Goal: Answer question/provide support: Share knowledge or assist other users

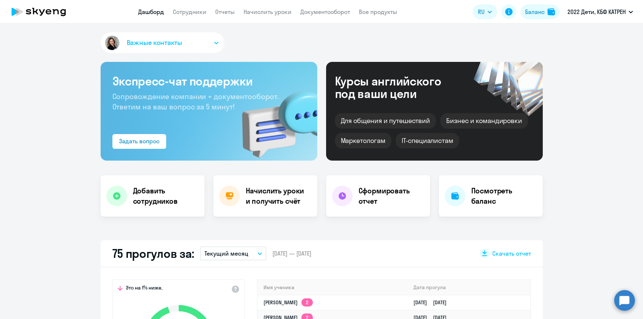
select select "30"
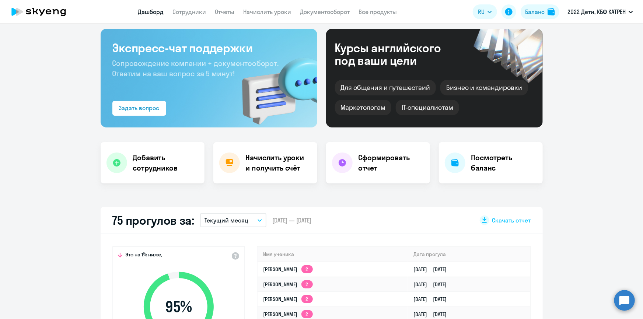
click at [626, 297] on circle at bounding box center [624, 300] width 21 height 21
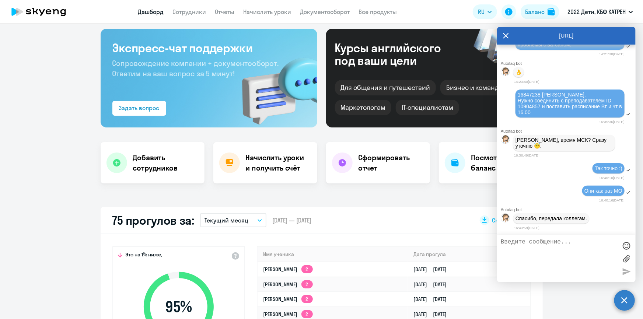
scroll to position [23357, 0]
click at [180, 13] on link "Сотрудники" at bounding box center [190, 11] width 34 height 7
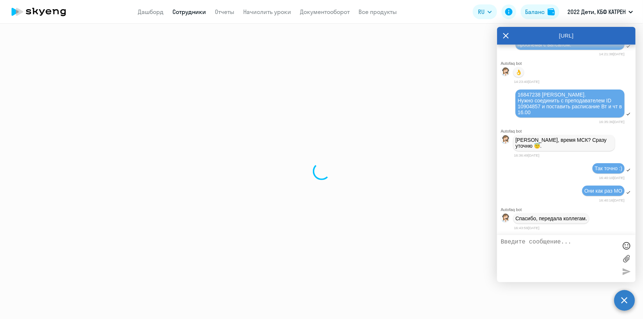
select select "30"
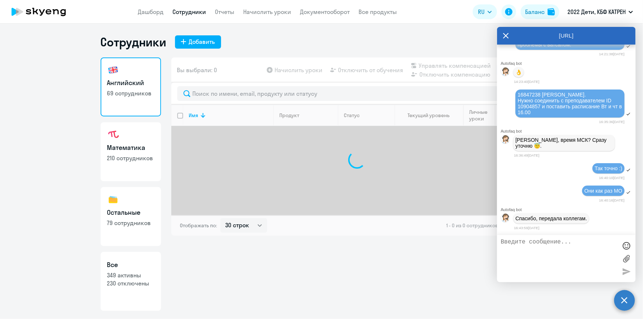
click at [138, 271] on p "349 активны" at bounding box center [130, 275] width 47 height 8
select select "30"
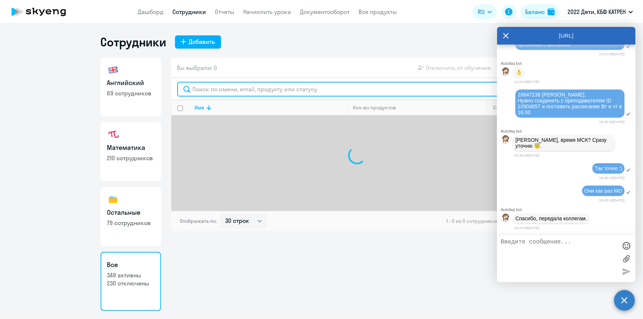
click at [223, 92] on input "text" at bounding box center [356, 89] width 359 height 15
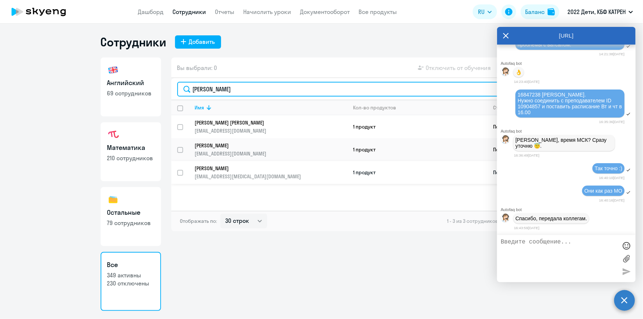
type input "[PERSON_NAME]"
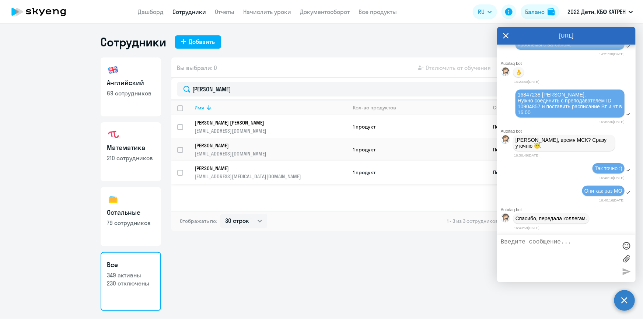
click at [231, 169] on p "[PERSON_NAME]" at bounding box center [266, 168] width 142 height 7
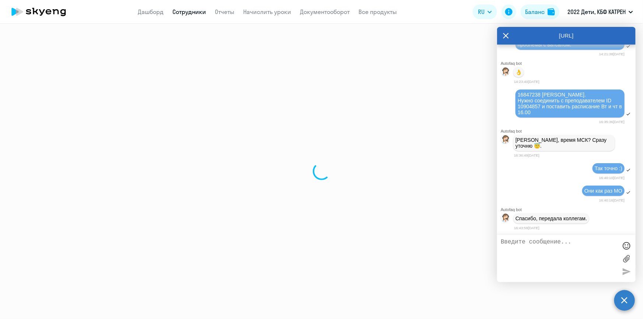
select select "math"
select select "30"
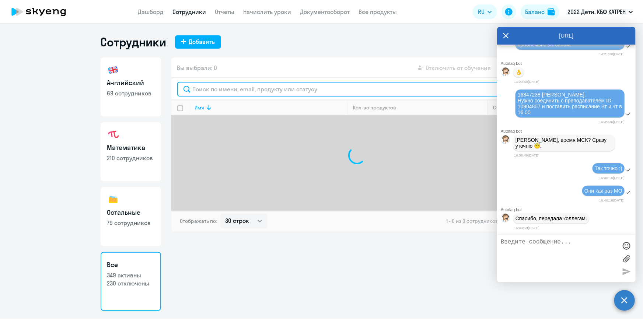
click at [206, 90] on input "text" at bounding box center [356, 89] width 359 height 15
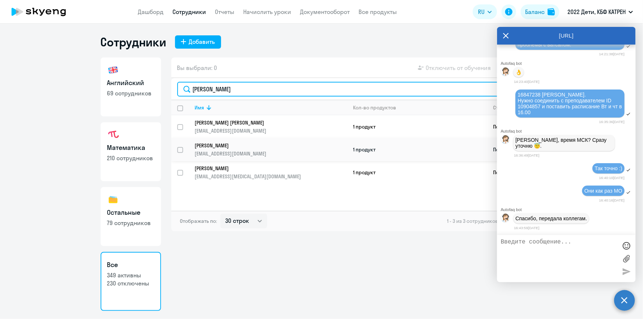
type input "[PERSON_NAME]"
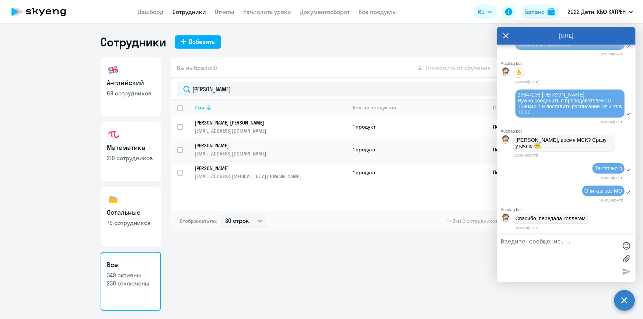
click at [220, 151] on p "[EMAIL_ADDRESS][DOMAIN_NAME]" at bounding box center [271, 153] width 152 height 7
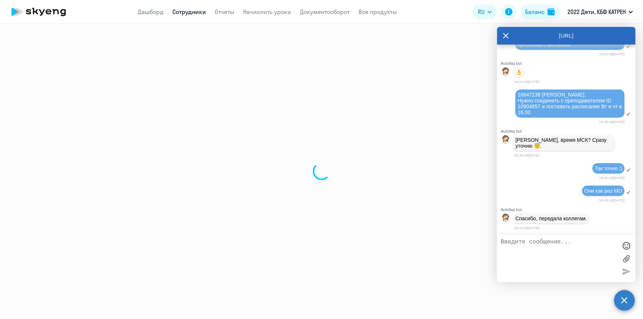
select select "english"
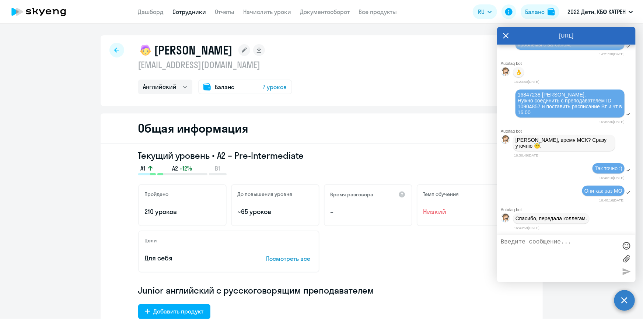
click at [543, 250] on textarea at bounding box center [559, 259] width 116 height 40
click at [561, 250] on textarea at bounding box center [559, 259] width 116 height 40
click at [561, 250] on textarea "[PERSON_NAME] здравствуйте! По Соколову [PERSON_NAME] ещё не решён вопрос?" at bounding box center [559, 259] width 116 height 40
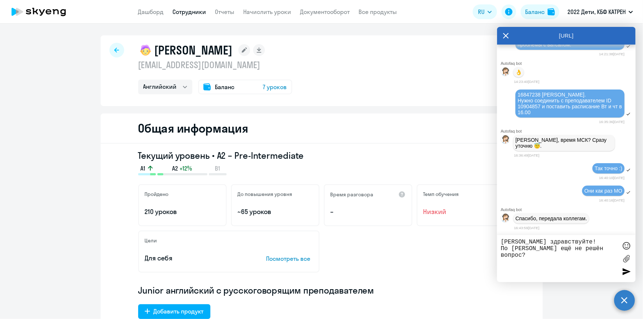
click at [550, 260] on textarea "[PERSON_NAME] здравствуйте! По [PERSON_NAME] ещё не решён вопрос?" at bounding box center [559, 259] width 116 height 40
click at [602, 259] on textarea "[PERSON_NAME] здравствуйте! По [PERSON_NAME] ещё не решён вопрос?" at bounding box center [559, 259] width 116 height 40
click at [536, 256] on textarea "[PERSON_NAME] здравствуйте! По [PERSON_NAME] ещё не решён вопрос?" at bounding box center [559, 259] width 116 height 40
click at [589, 253] on textarea "[PERSON_NAME] здравствуйте! По [PERSON_NAME] ещё не решён вопрос?" at bounding box center [559, 259] width 116 height 40
click at [536, 248] on textarea "[PERSON_NAME] здравствуйте! [PERSON_NAME] получилось соединить с преподавателем" at bounding box center [559, 259] width 116 height 40
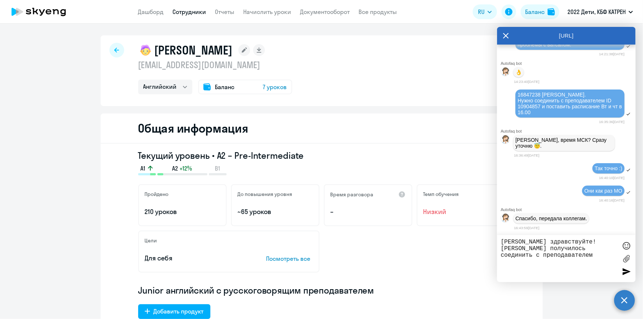
click at [549, 108] on div "16847238 [PERSON_NAME]. Нужно соединить с преподавателем ID 10904857 и поставит…" at bounding box center [570, 104] width 105 height 24
drag, startPoint x: 517, startPoint y: 92, endPoint x: 539, endPoint y: 93, distance: 22.1
click at [539, 93] on div "16847238 [PERSON_NAME]. Нужно соединить с преподавателем ID 10904857 и поставит…" at bounding box center [569, 104] width 109 height 28
copy span "16847238"
click at [501, 249] on textarea "[PERSON_NAME] здравствуйте! [PERSON_NAME] получилось соединить с преподавателем" at bounding box center [559, 259] width 116 height 40
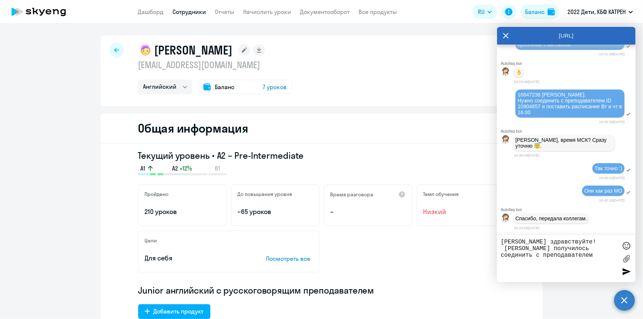
paste textarea "16847238"
click at [505, 249] on textarea "[PERSON_NAME] здравствуйте! 16847238Соколова [PERSON_NAME] получилось соединить…" at bounding box center [559, 259] width 116 height 40
click at [529, 249] on textarea "[PERSON_NAME] здравствуйте! 16847238Соколова [PERSON_NAME] получилось соединить…" at bounding box center [559, 259] width 116 height 40
drag, startPoint x: 529, startPoint y: 249, endPoint x: 501, endPoint y: 248, distance: 27.6
click at [501, 248] on textarea "[PERSON_NAME] здравствуйте! 16847238Соколова [PERSON_NAME] получилось соединить…" at bounding box center [559, 259] width 116 height 40
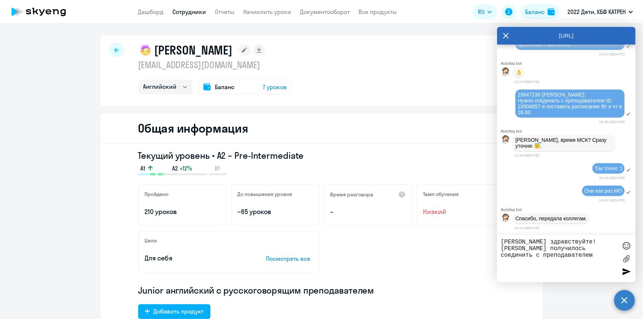
click at [557, 249] on textarea "[PERSON_NAME] здравствуйте! [PERSON_NAME] получилось соединить с преподавателем" at bounding box center [559, 259] width 116 height 40
paste textarea "16847238"
click at [587, 258] on textarea "[PERSON_NAME] здравствуйте! [PERSON_NAME] 16847238 получилось соединить с препо…" at bounding box center [559, 259] width 116 height 40
click at [566, 266] on textarea "[PERSON_NAME] здравствуйте! [PERSON_NAME] 16847238 получилось соединить с препо…" at bounding box center [559, 259] width 116 height 40
click at [606, 98] on span "16847238 [PERSON_NAME]. Нужно соединить с преподавателем ID 10904857 и поставит…" at bounding box center [571, 104] width 106 height 24
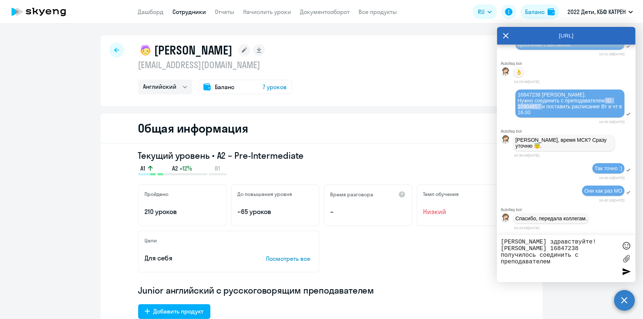
drag, startPoint x: 605, startPoint y: 97, endPoint x: 542, endPoint y: 104, distance: 63.3
click at [542, 104] on span "16847238 [PERSON_NAME]. Нужно соединить с преподавателем ID 10904857 и поставит…" at bounding box center [571, 104] width 106 height 24
click at [562, 263] on textarea "[PERSON_NAME] здравствуйте! [PERSON_NAME] 16847238 получилось соединить с препо…" at bounding box center [559, 259] width 116 height 40
drag, startPoint x: 606, startPoint y: 98, endPoint x: 540, endPoint y: 104, distance: 66.3
click at [540, 104] on span "16847238 [PERSON_NAME]. Нужно соединить с преподавателем ID 10904857 и поставит…" at bounding box center [571, 104] width 106 height 24
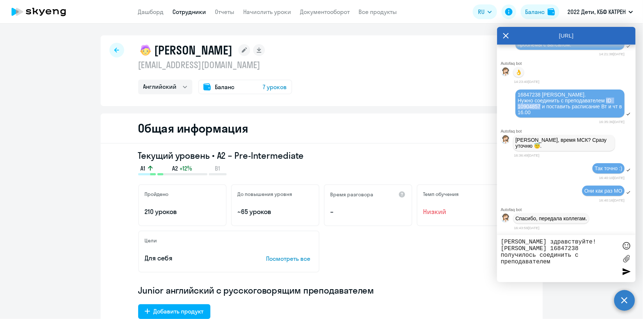
copy span "ID 10904857"
click at [559, 265] on textarea "[PERSON_NAME] здравствуйте! [PERSON_NAME] 16847238 получилось соединить с препо…" at bounding box center [559, 259] width 116 height 40
click at [555, 261] on textarea "[PERSON_NAME] здравствуйте! [PERSON_NAME] 16847238 получилось соединить с препо…" at bounding box center [559, 259] width 116 height 40
paste textarea "ID 10904857"
type textarea "[PERSON_NAME] здравствуйте! [PERSON_NAME] 16847238 получилось соединить с препо…"
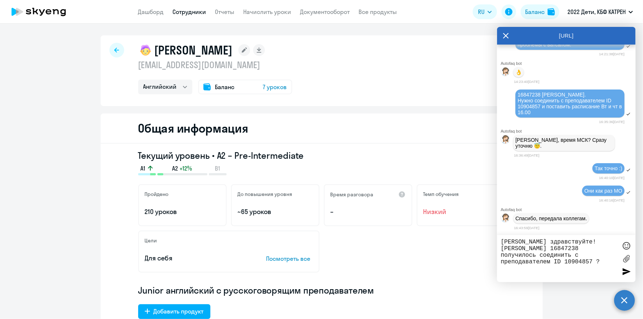
click at [625, 271] on div at bounding box center [626, 271] width 11 height 11
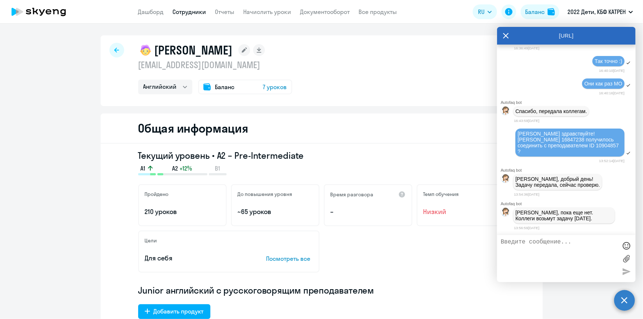
scroll to position [23466, 0]
click at [544, 248] on textarea at bounding box center [559, 259] width 116 height 40
click at [544, 247] on textarea at bounding box center [559, 259] width 116 height 40
type textarea "[PERSON_NAME], спасибо!"
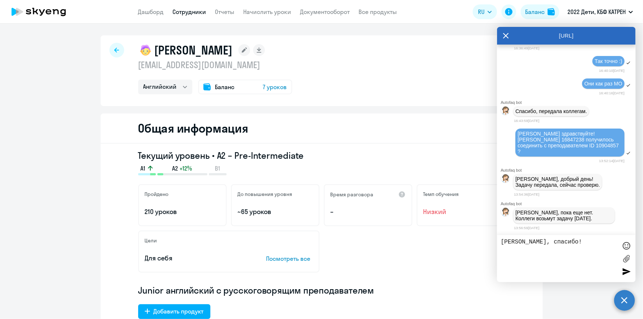
click at [622, 272] on div at bounding box center [626, 271] width 11 height 11
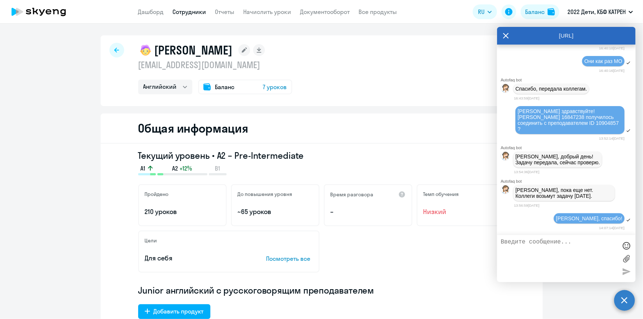
scroll to position [23489, 0]
click at [627, 270] on div at bounding box center [626, 259] width 11 height 40
drag, startPoint x: 516, startPoint y: 188, endPoint x: 583, endPoint y: 198, distance: 67.8
click at [583, 198] on p "[PERSON_NAME], пока еще нет. Коллеги возьмут задачу [DATE]." at bounding box center [563, 193] width 97 height 12
copy p "[PERSON_NAME], пока еще нет. Коллеги возьмут задачу [DATE]."
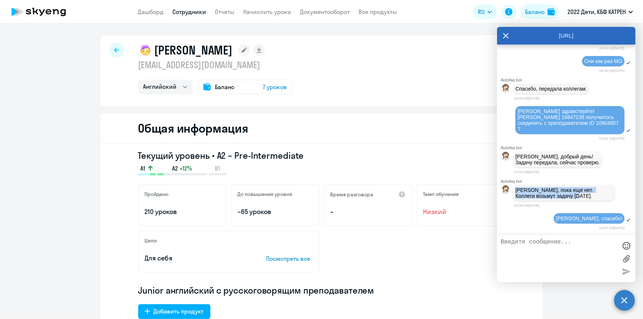
drag, startPoint x: 516, startPoint y: 108, endPoint x: 550, endPoint y: 129, distance: 40.3
click at [550, 129] on div "[PERSON_NAME] здравствуйте! [PERSON_NAME] 16847238 получилось соединить с препо…" at bounding box center [569, 120] width 109 height 28
copy span "[PERSON_NAME] здравствуйте! [PERSON_NAME] 16847238 получилось соединить с препо…"
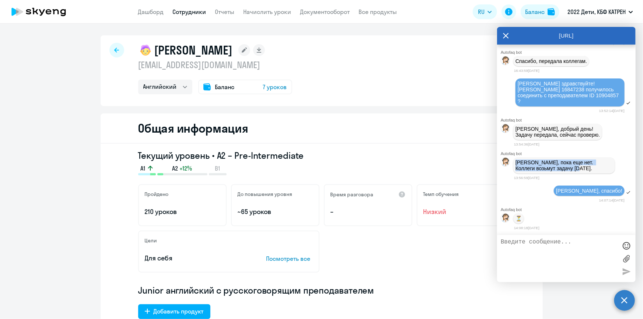
scroll to position [23518, 0]
click at [159, 9] on link "Дашборд" at bounding box center [151, 11] width 26 height 7
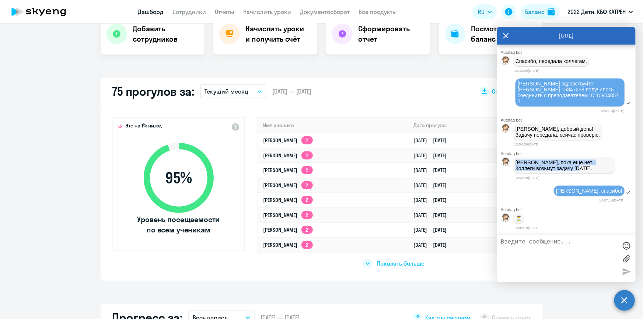
scroll to position [201, 0]
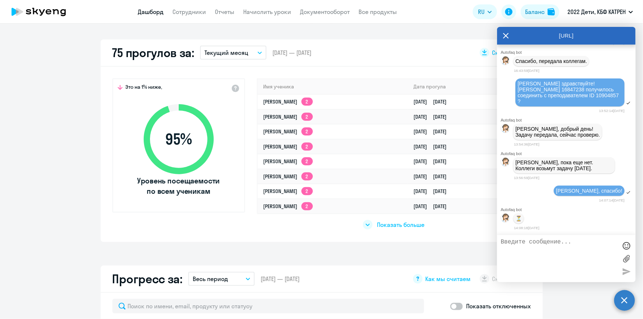
click at [402, 221] on span "Показать больше" at bounding box center [401, 225] width 48 height 8
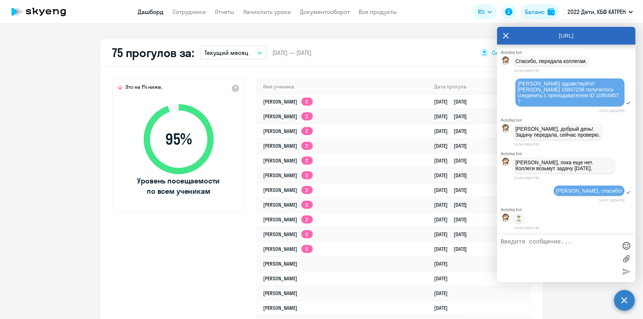
select select "30"
click at [159, 10] on link "Дашборд" at bounding box center [151, 11] width 26 height 7
